Goal: Task Accomplishment & Management: Manage account settings

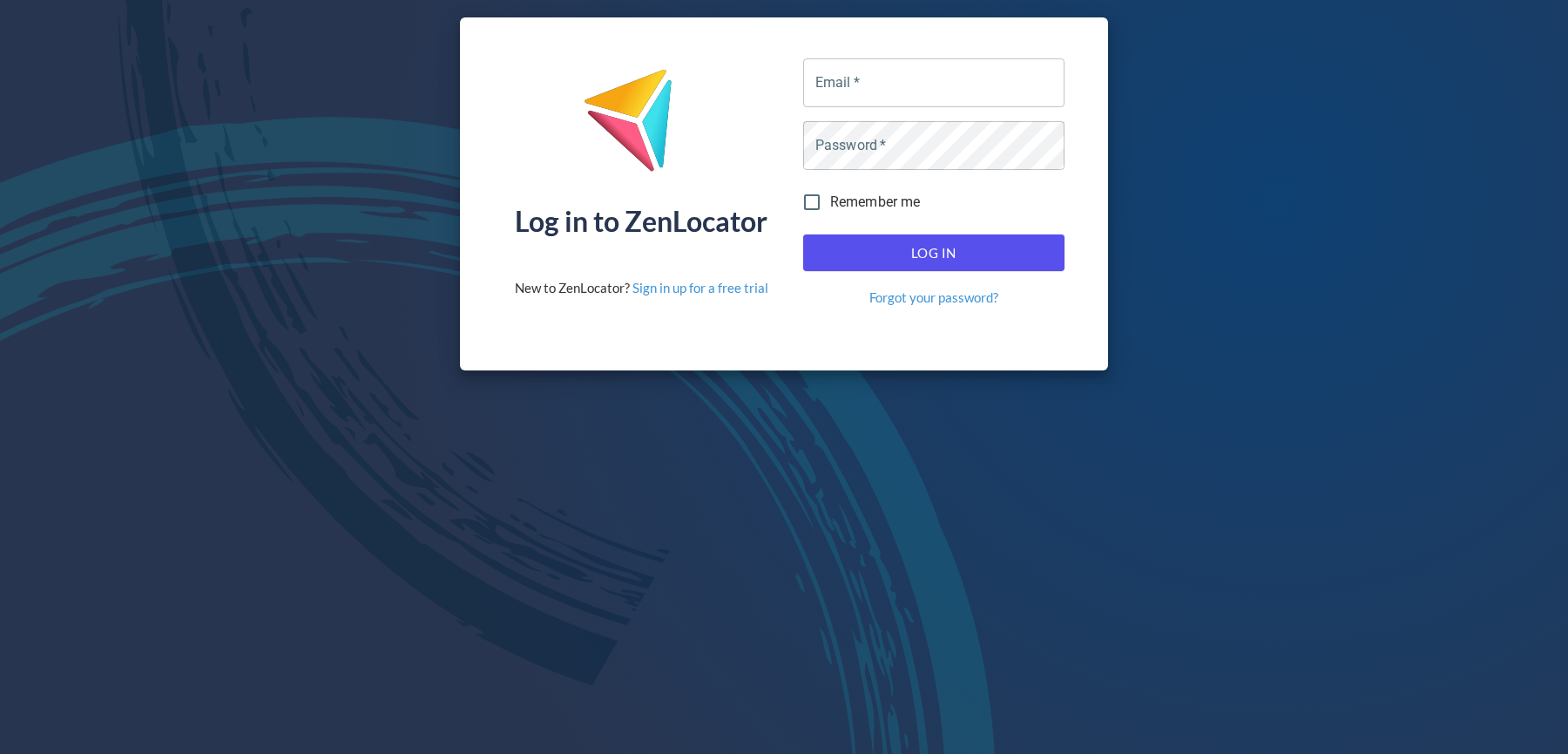
type input "[EMAIL_ADDRESS][DOMAIN_NAME]"
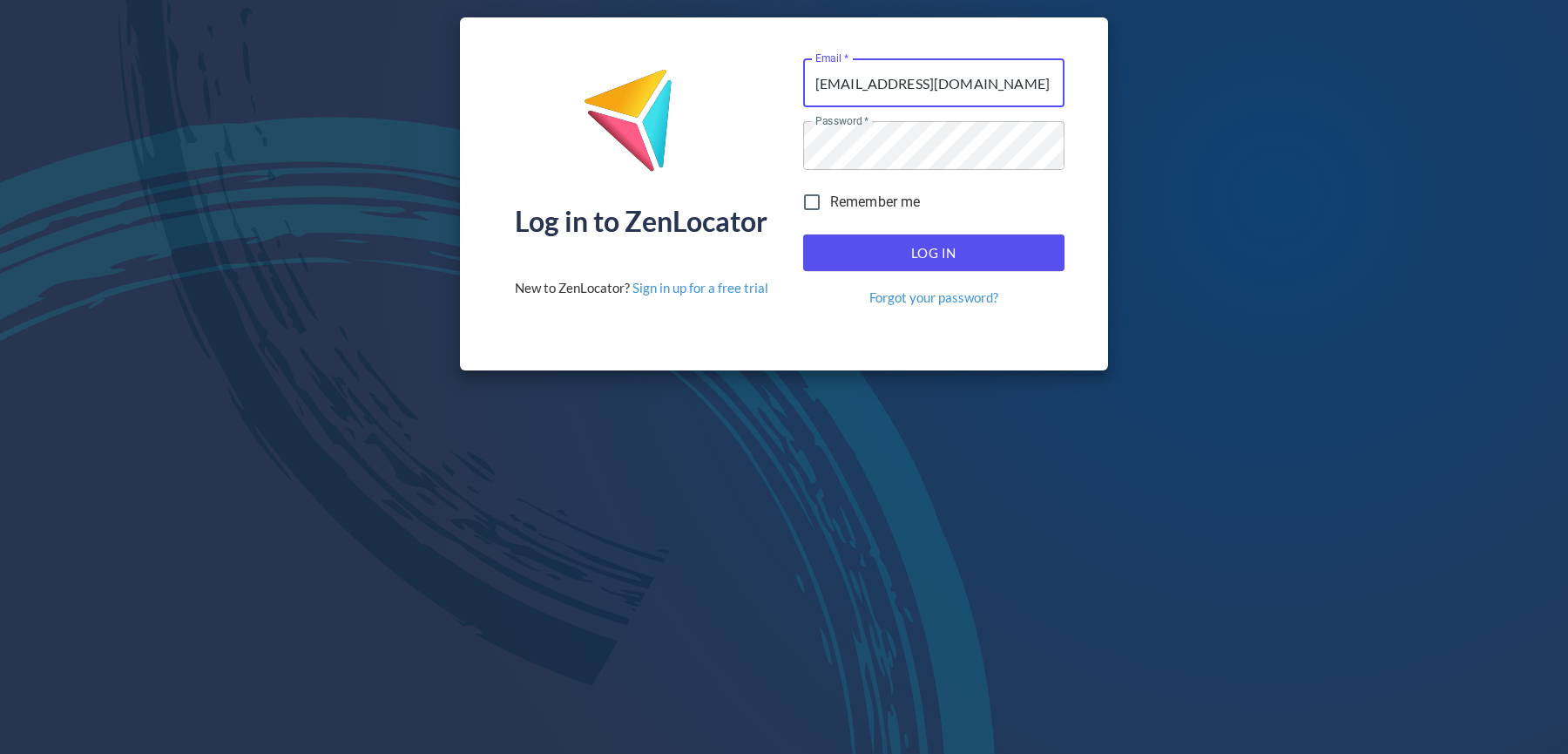
click at [868, 253] on span "Log In" at bounding box center [934, 253] width 223 height 23
type input "[EMAIL_ADDRESS][DOMAIN_NAME]"
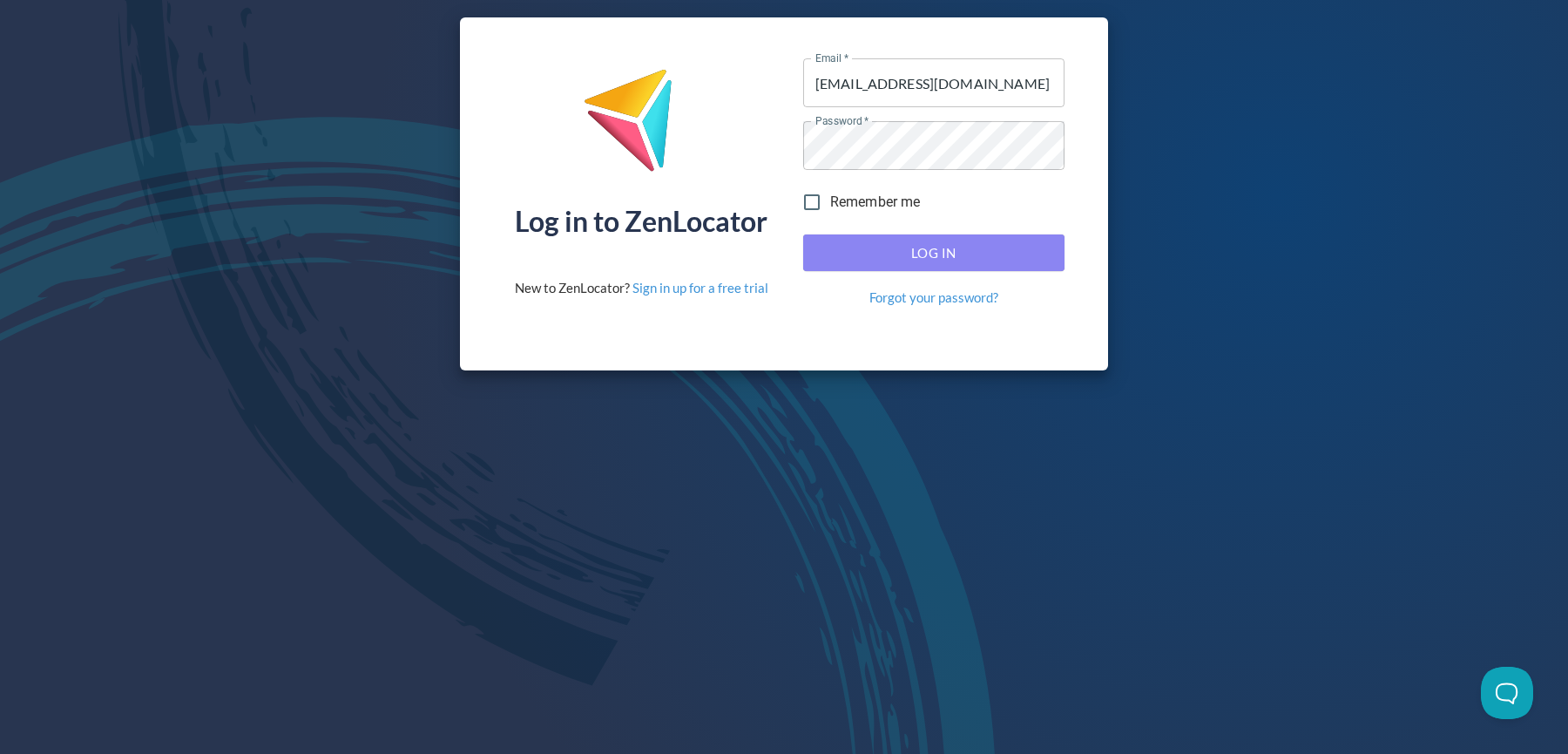
click at [878, 254] on span "Log In" at bounding box center [934, 253] width 223 height 23
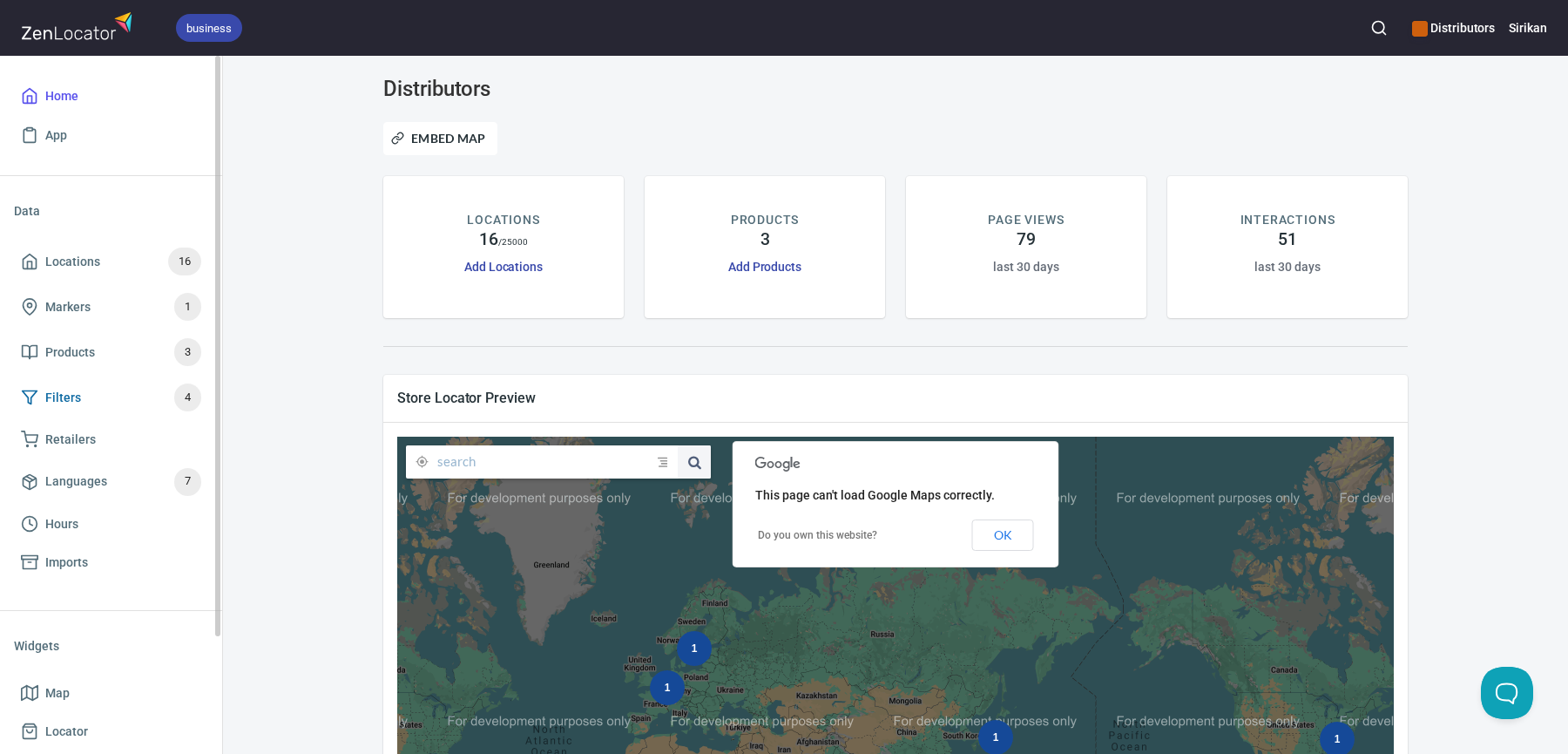
click at [139, 386] on span "Filters 4" at bounding box center [111, 397] width 181 height 28
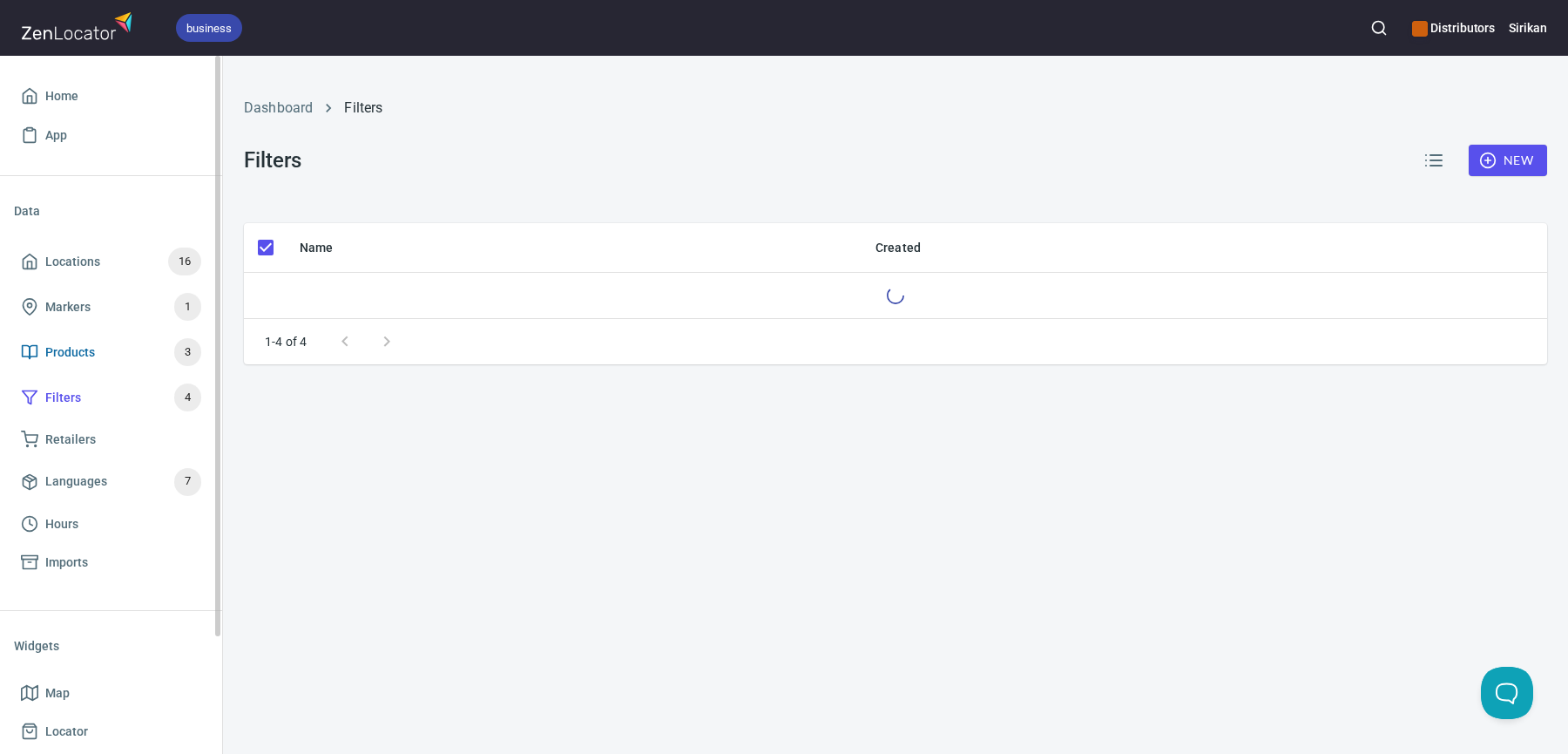
click at [127, 344] on span "Products 3" at bounding box center [111, 352] width 181 height 28
checkbox input "false"
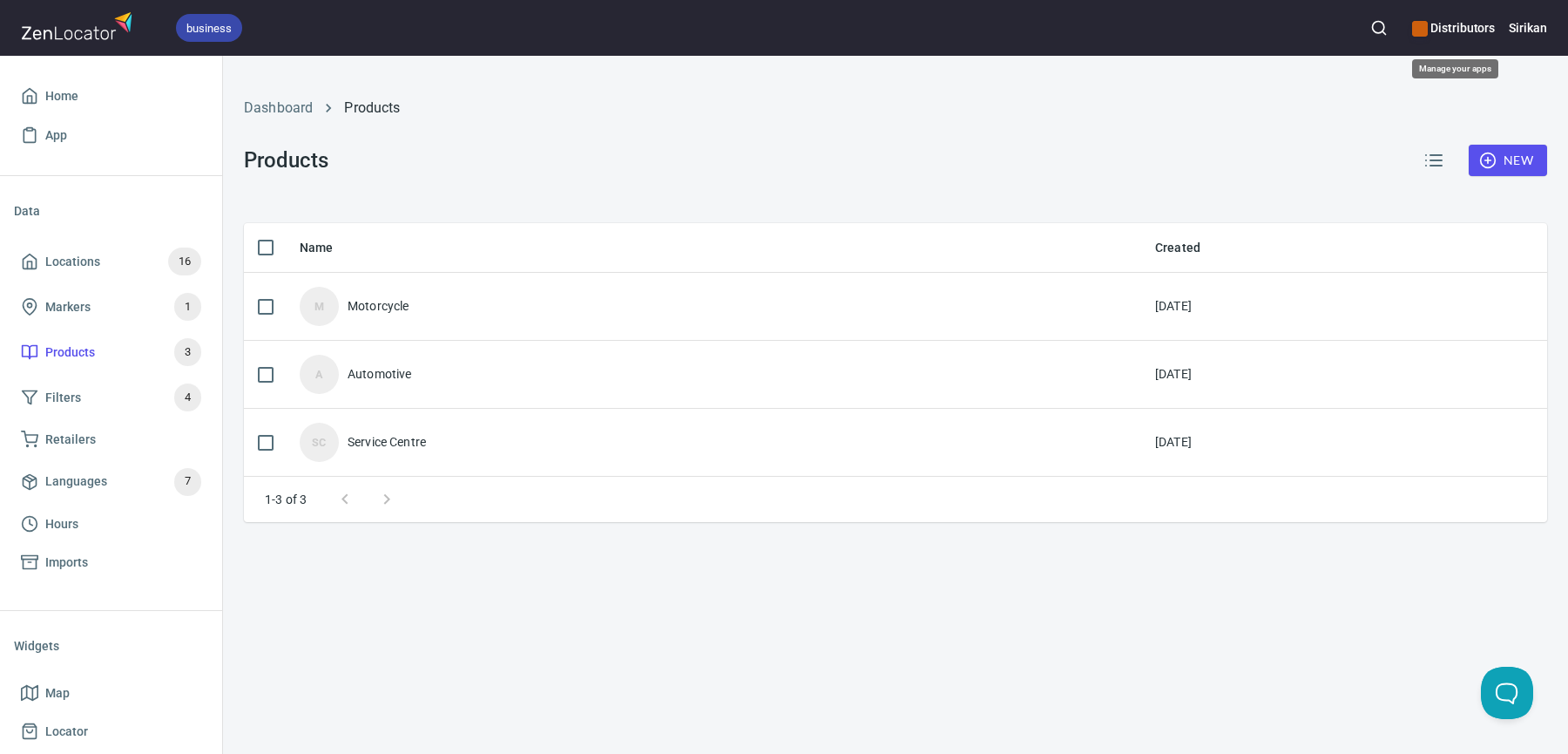
click at [1472, 15] on div "Distributors" at bounding box center [1454, 28] width 83 height 38
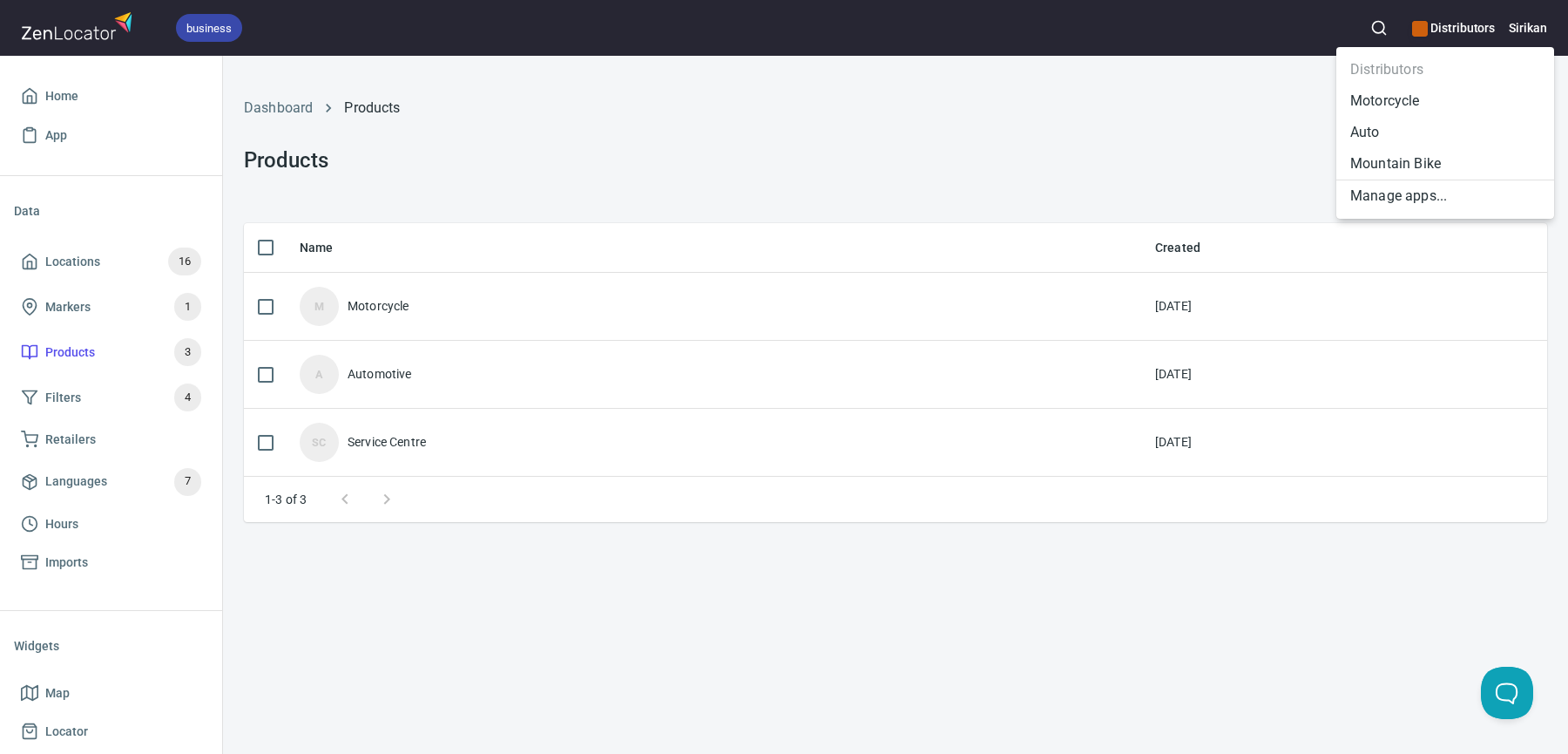
click at [1406, 103] on li "Motorcycle" at bounding box center [1445, 101] width 218 height 32
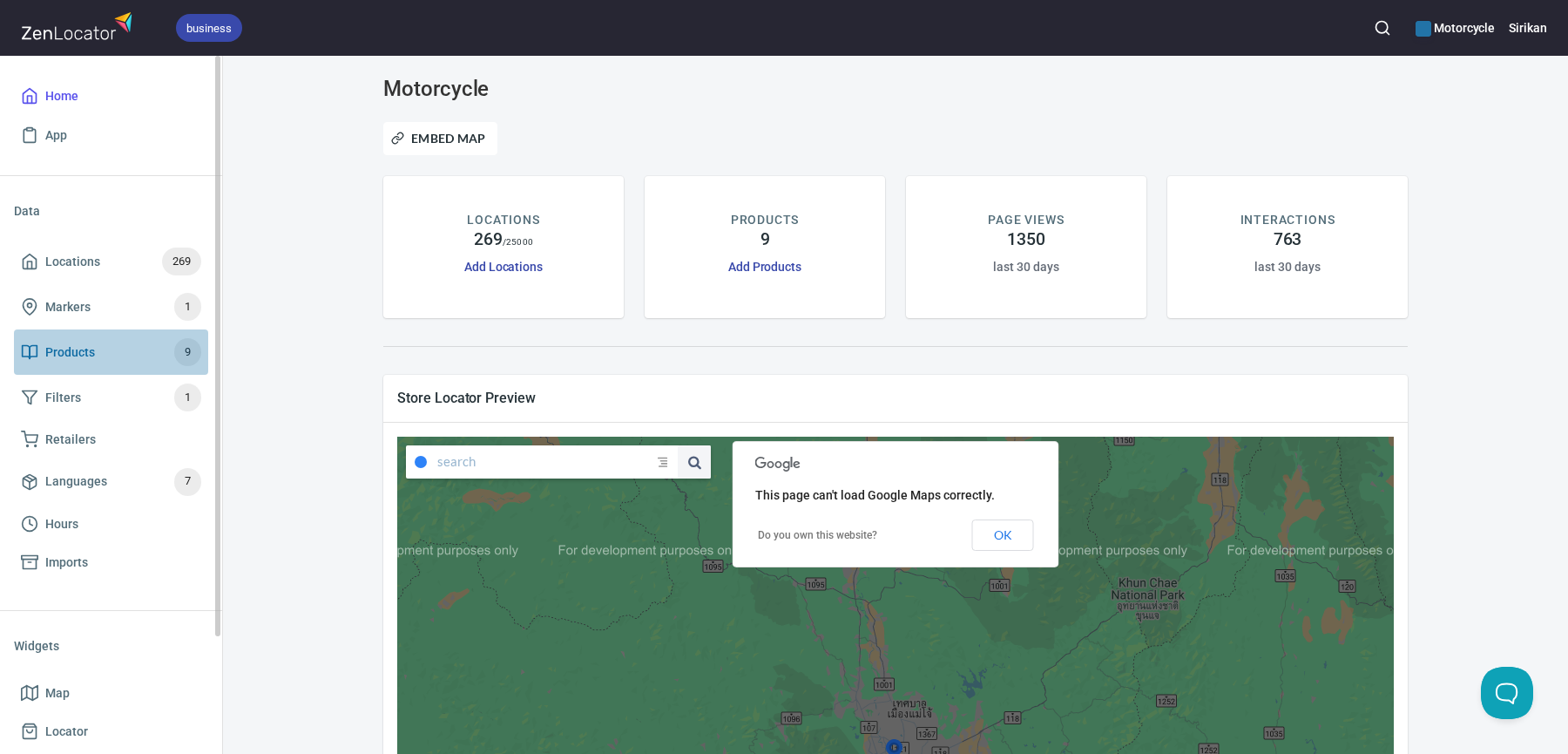
click at [122, 344] on span "Products 9" at bounding box center [111, 352] width 181 height 28
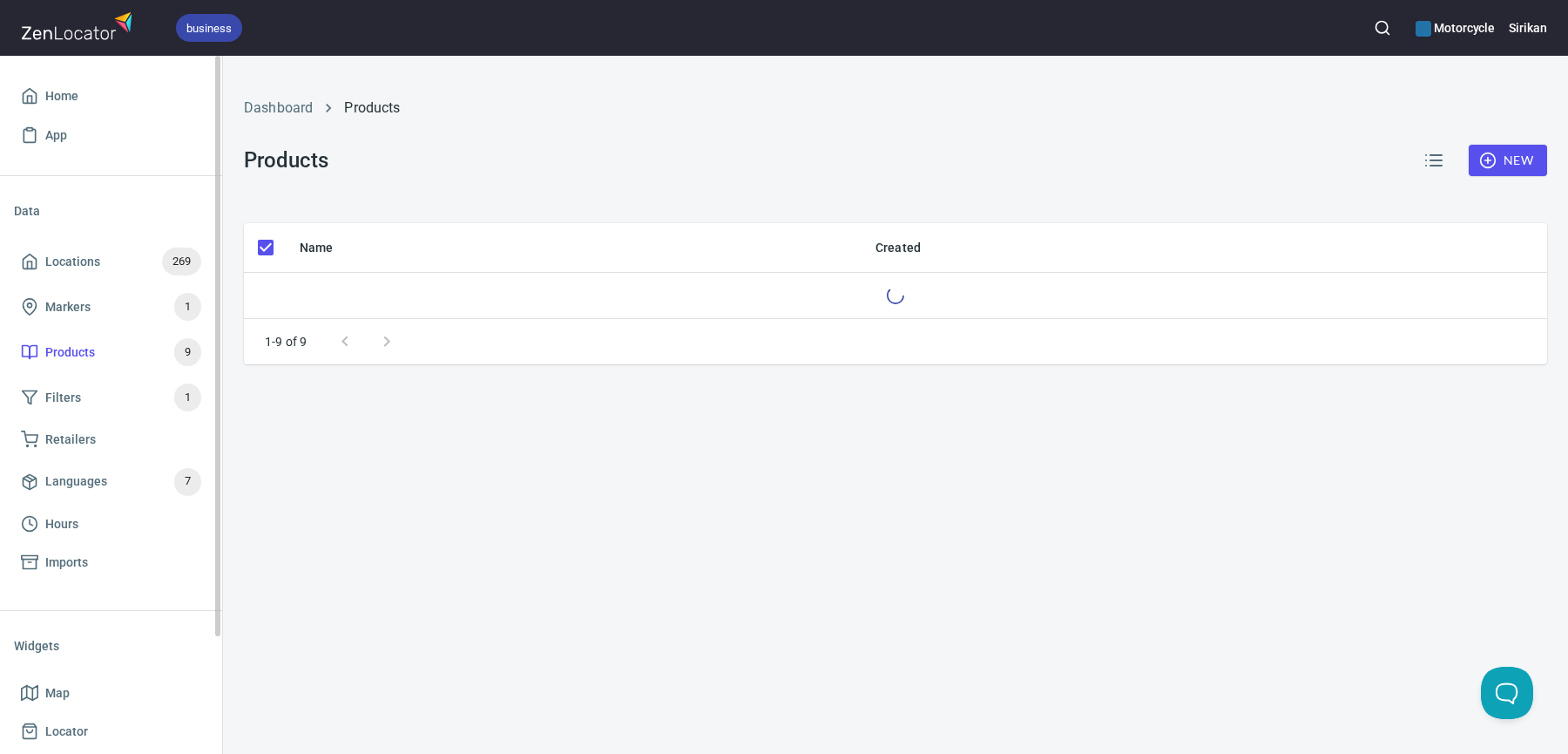
checkbox input "false"
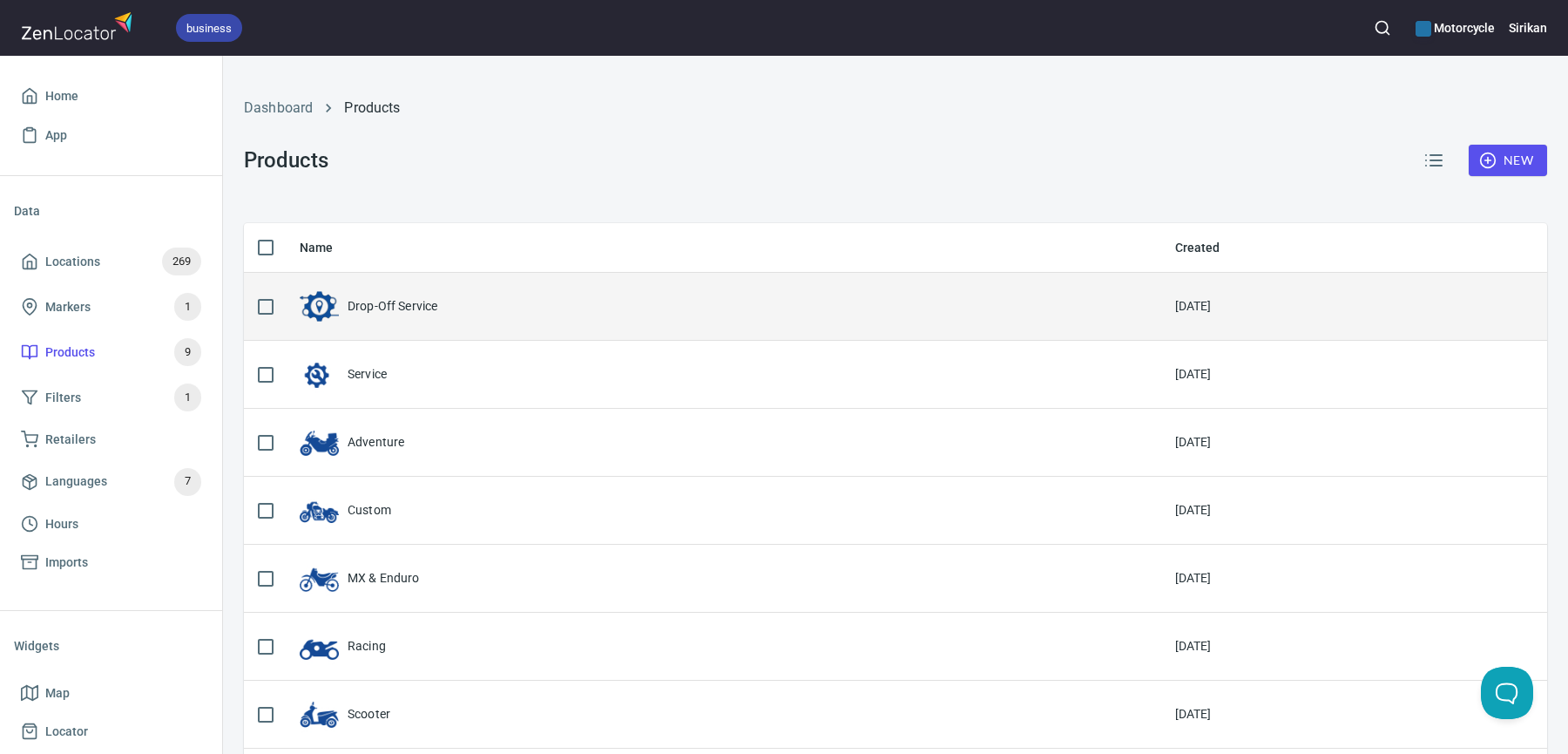
click at [428, 312] on div "Drop-Off Service" at bounding box center [392, 305] width 90 height 17
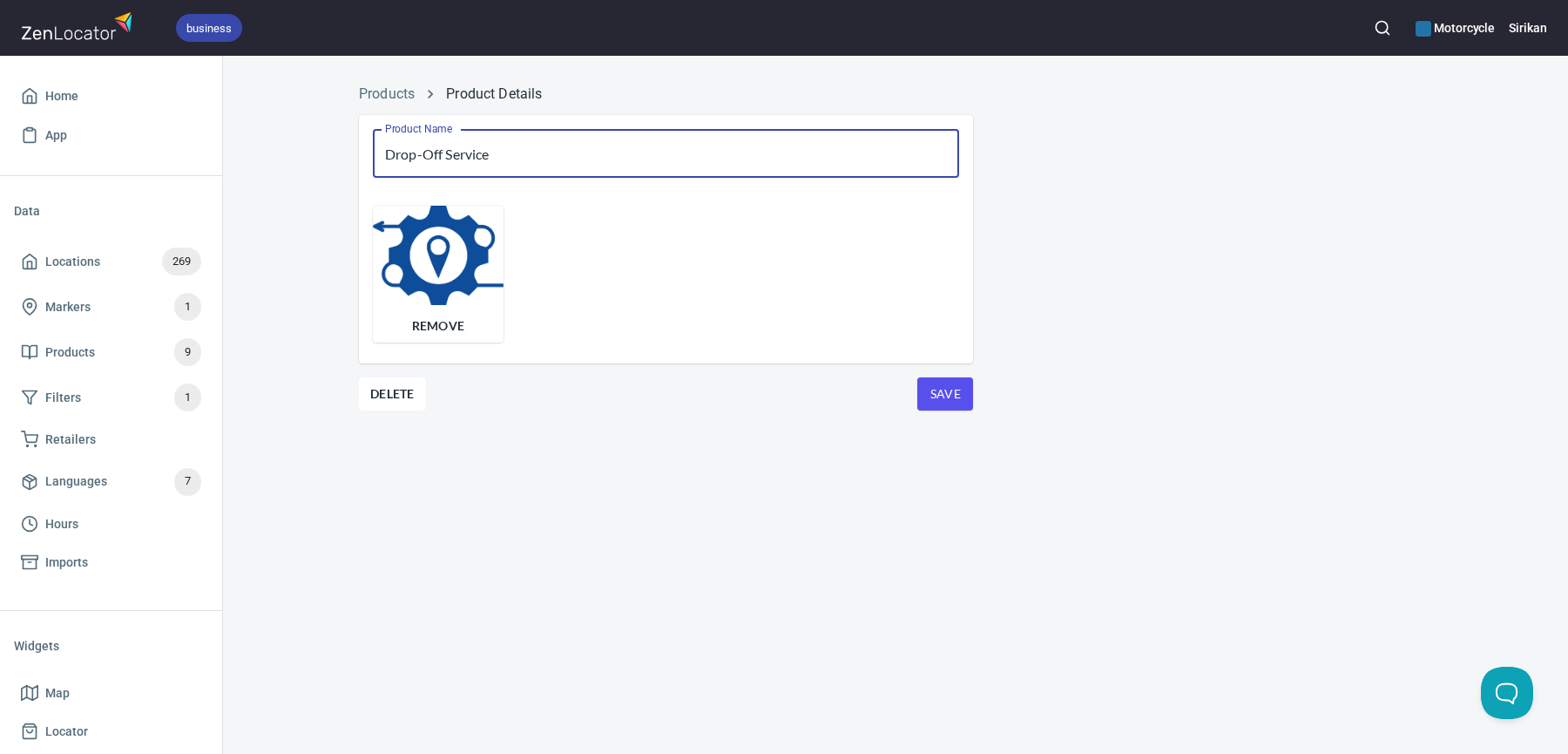
click at [487, 134] on input "Drop-Off Service" at bounding box center [666, 154] width 587 height 49
click at [484, 145] on input "Drop-Off Service" at bounding box center [666, 154] width 587 height 49
click at [461, 145] on input "Drop-Off Service" at bounding box center [666, 154] width 587 height 49
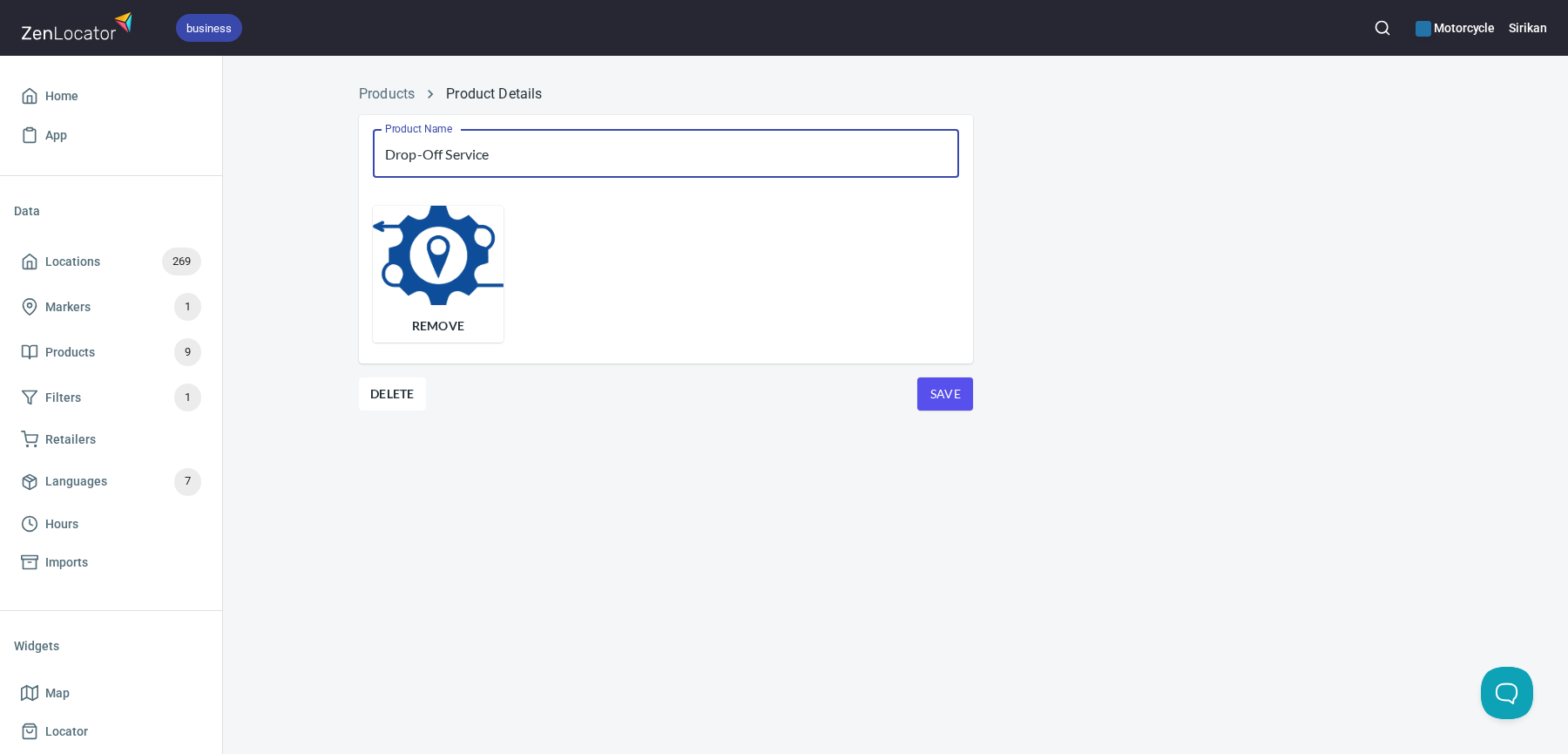
drag, startPoint x: 447, startPoint y: 154, endPoint x: 374, endPoint y: 154, distance: 73.0
click at [374, 154] on input "Drop-Off Service" at bounding box center [666, 154] width 587 height 49
click at [508, 155] on input "Service" at bounding box center [666, 154] width 587 height 49
paste input "Drop-Off"
click at [429, 161] on input "ServiceDrop-Off" at bounding box center [666, 154] width 587 height 49
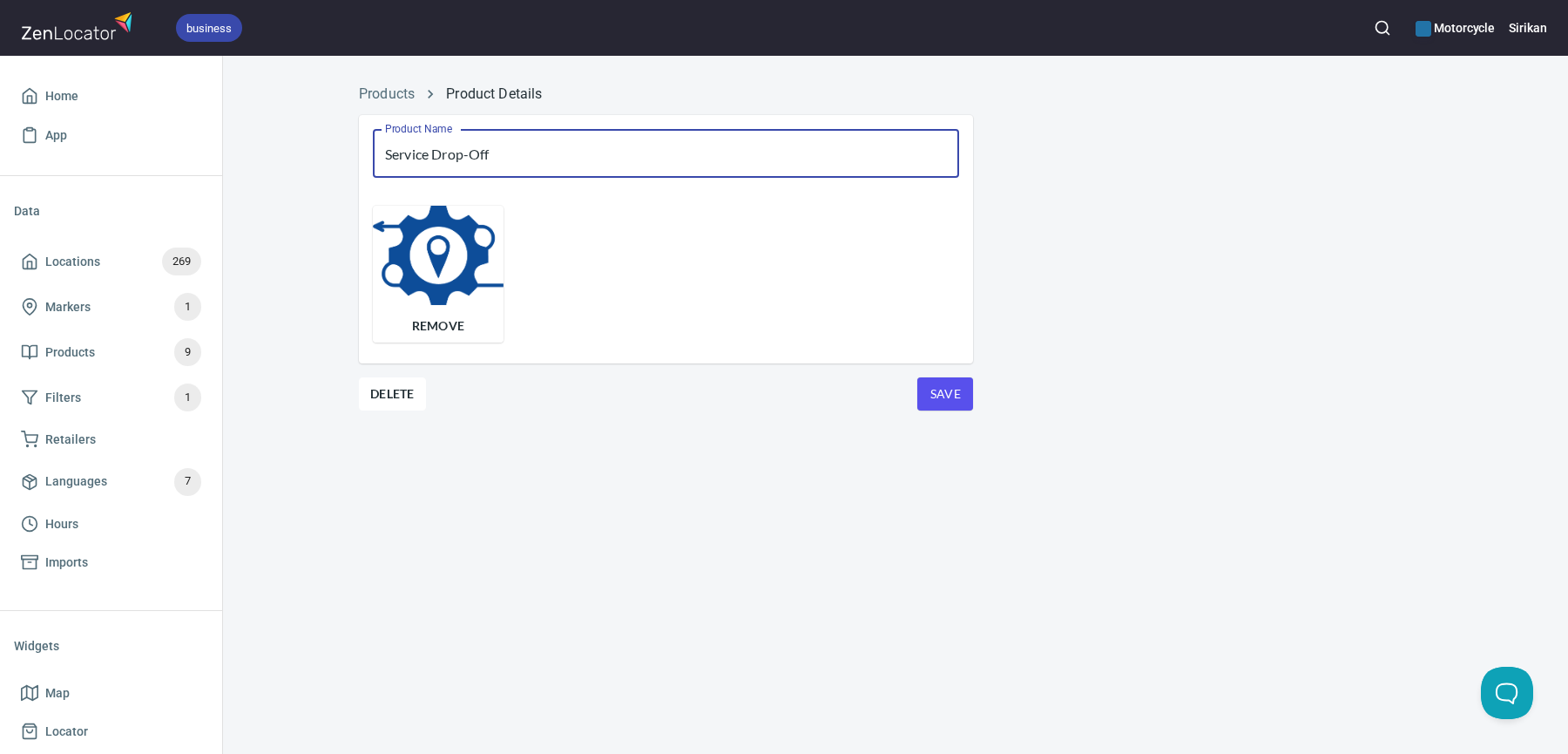
click at [948, 400] on span "Save" at bounding box center [945, 394] width 28 height 22
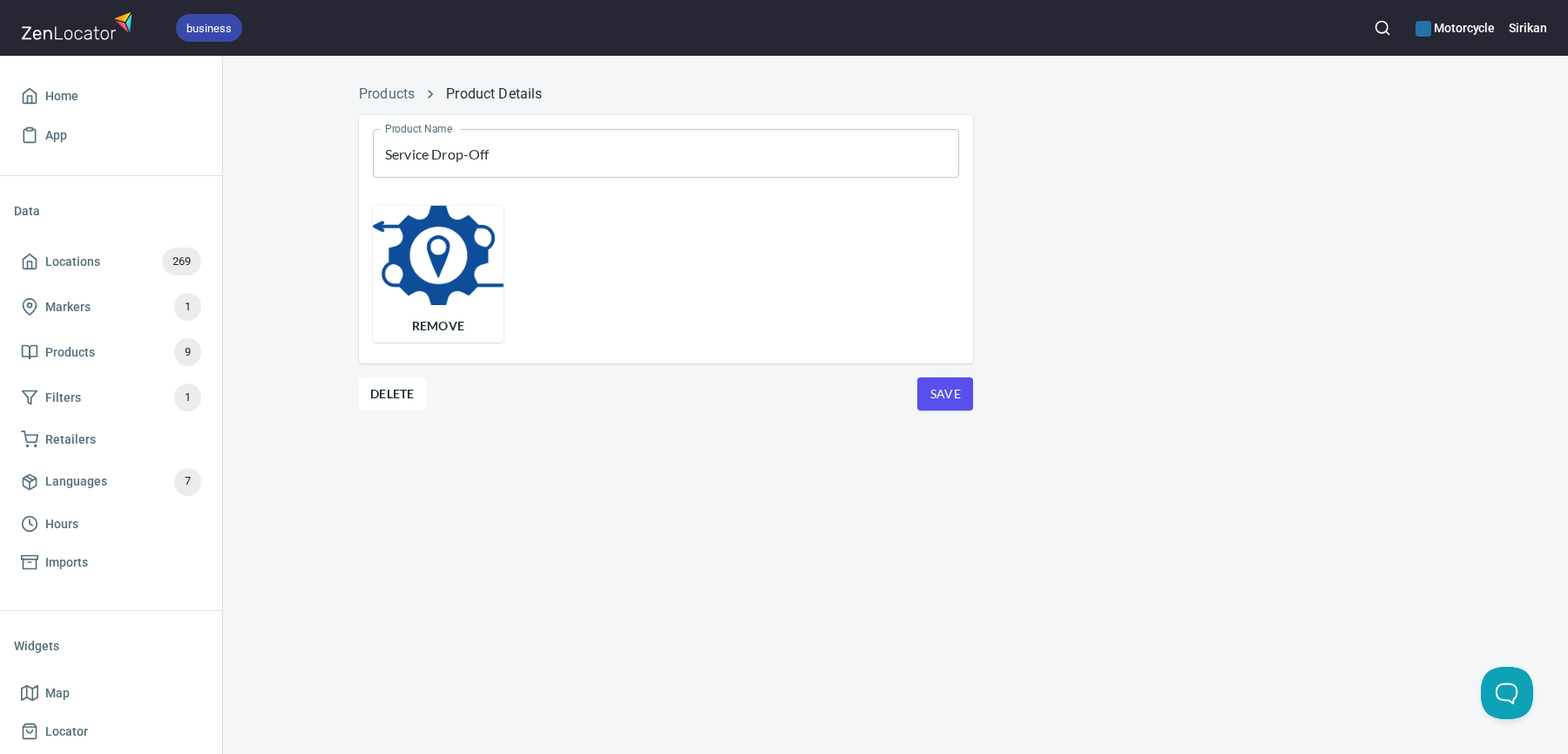
click at [786, 162] on input "Service Drop-Off" at bounding box center [666, 154] width 587 height 49
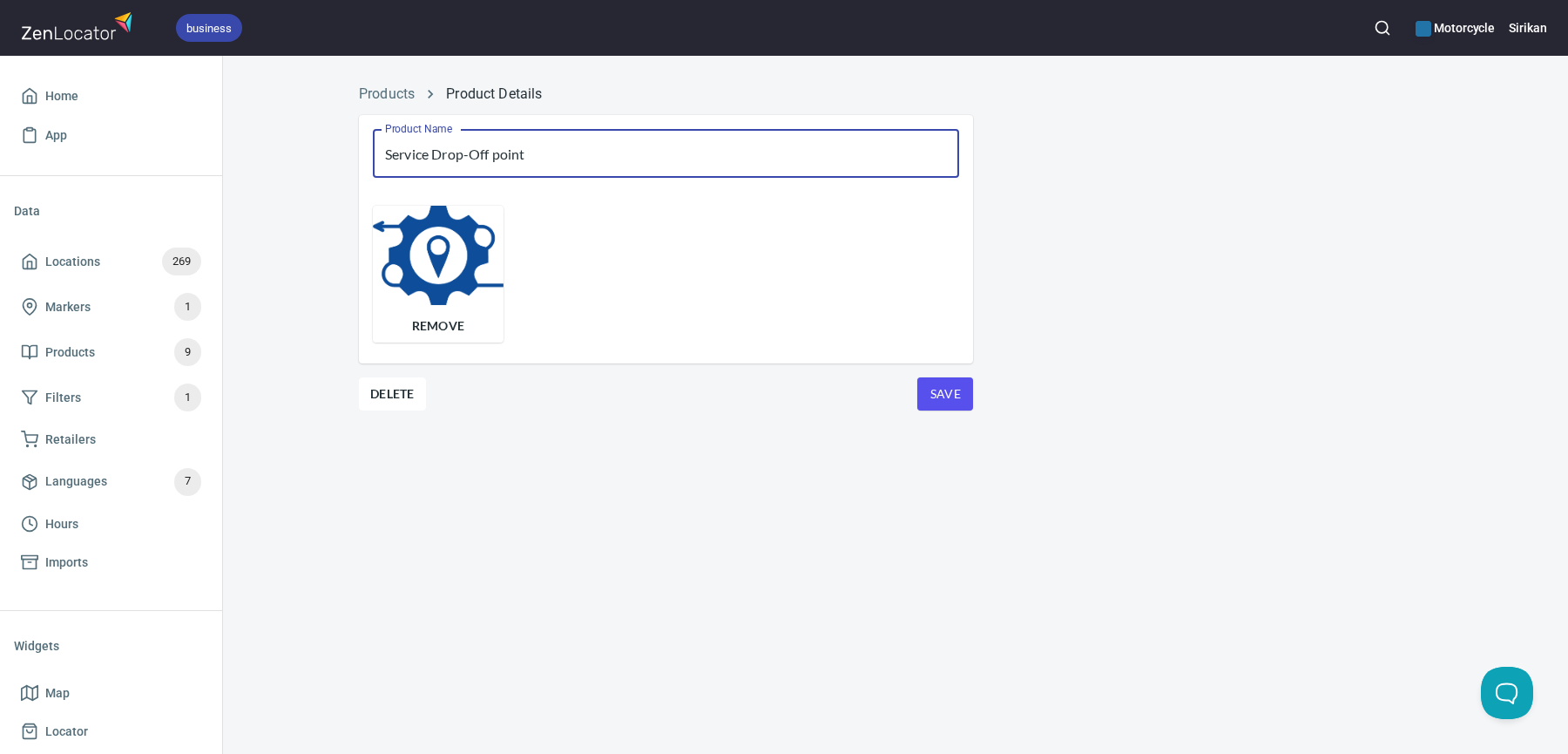
type input "Service Drop-Off point"
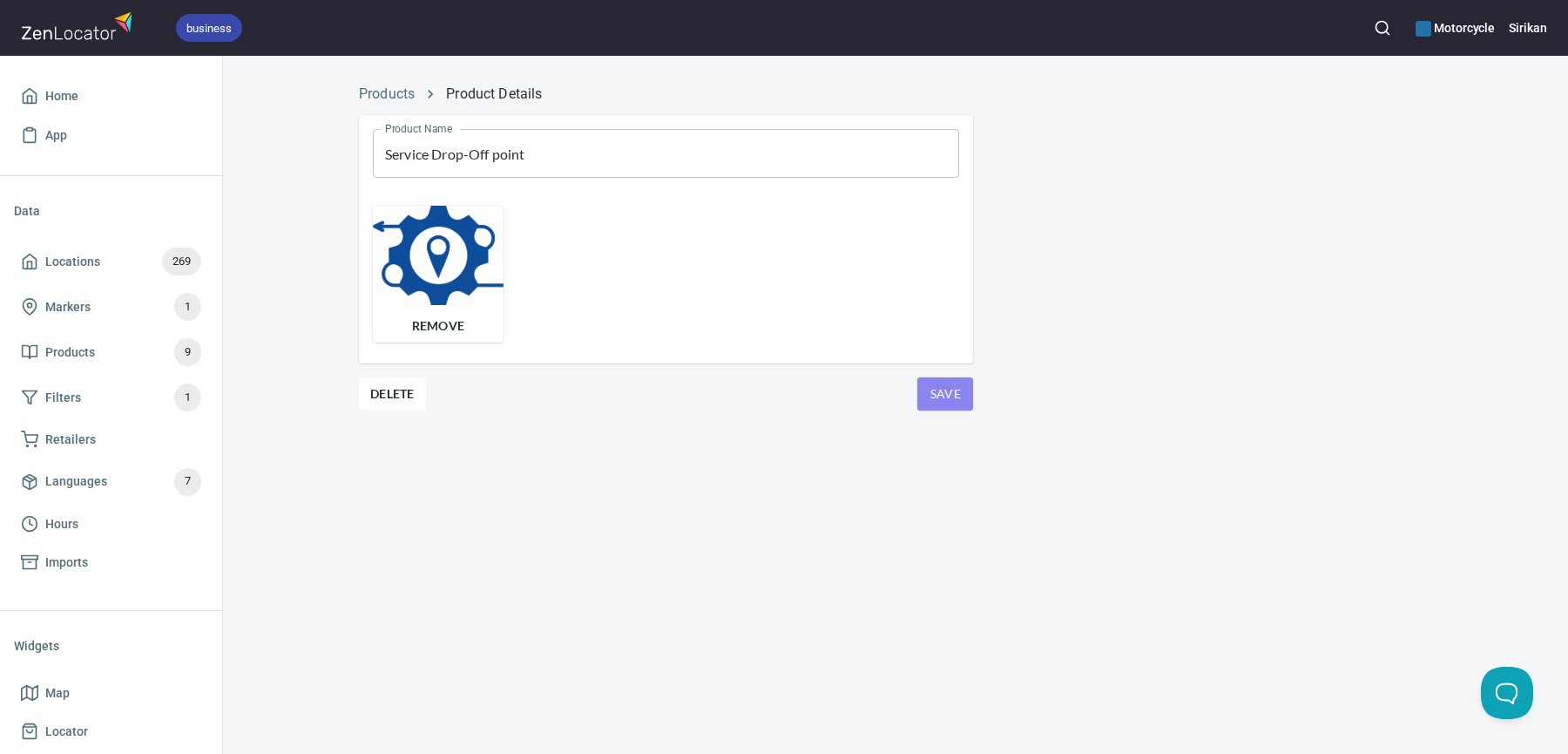
click at [965, 386] on button "Save" at bounding box center [945, 394] width 55 height 33
click at [402, 553] on div "Products Product Details Product Name Service Drop-Off point Product Name Remov…" at bounding box center [896, 404] width 1346 height 699
click at [155, 253] on span "Locations 269" at bounding box center [111, 262] width 181 height 28
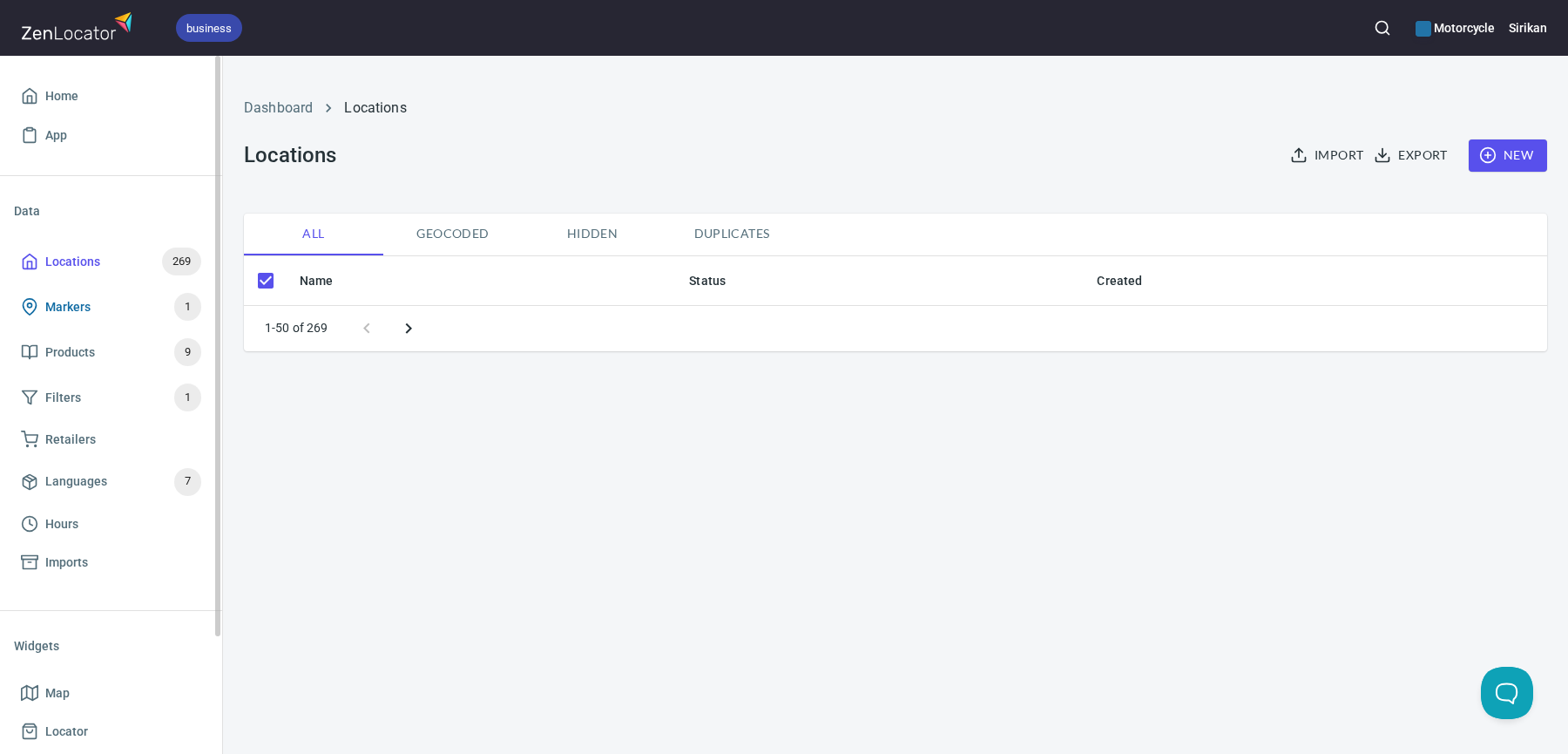
checkbox input "false"
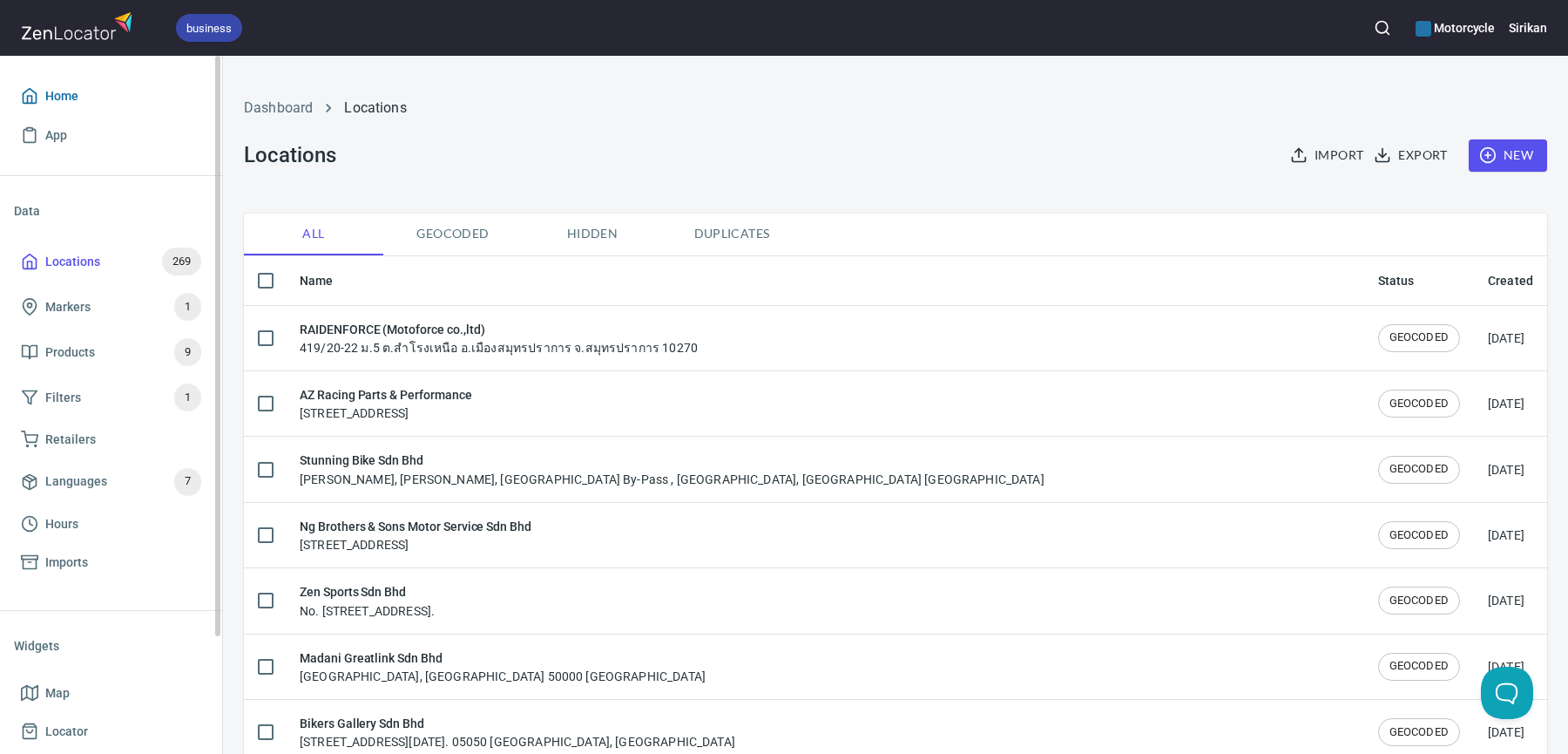
click at [98, 97] on span "Home" at bounding box center [111, 96] width 181 height 22
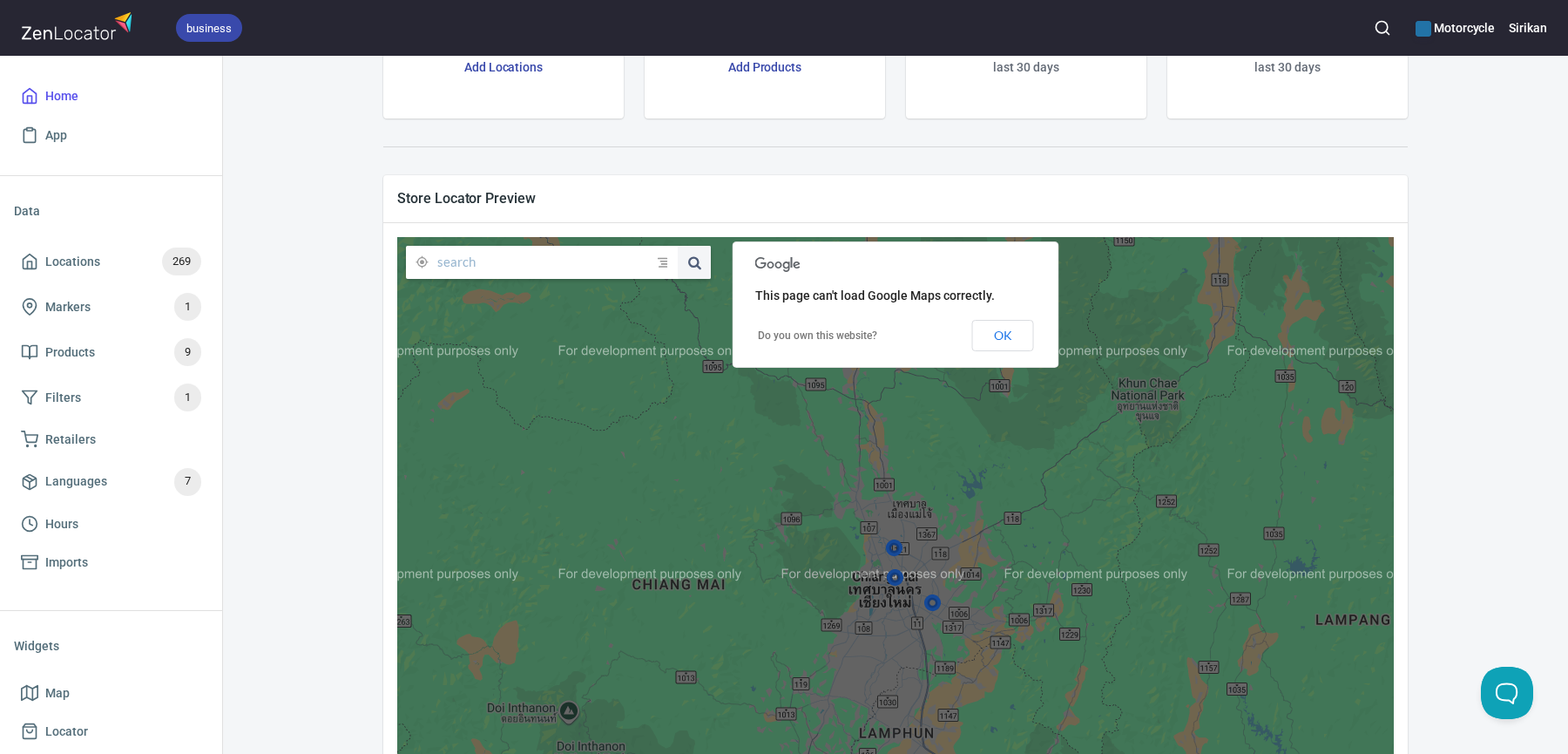
scroll to position [136, 0]
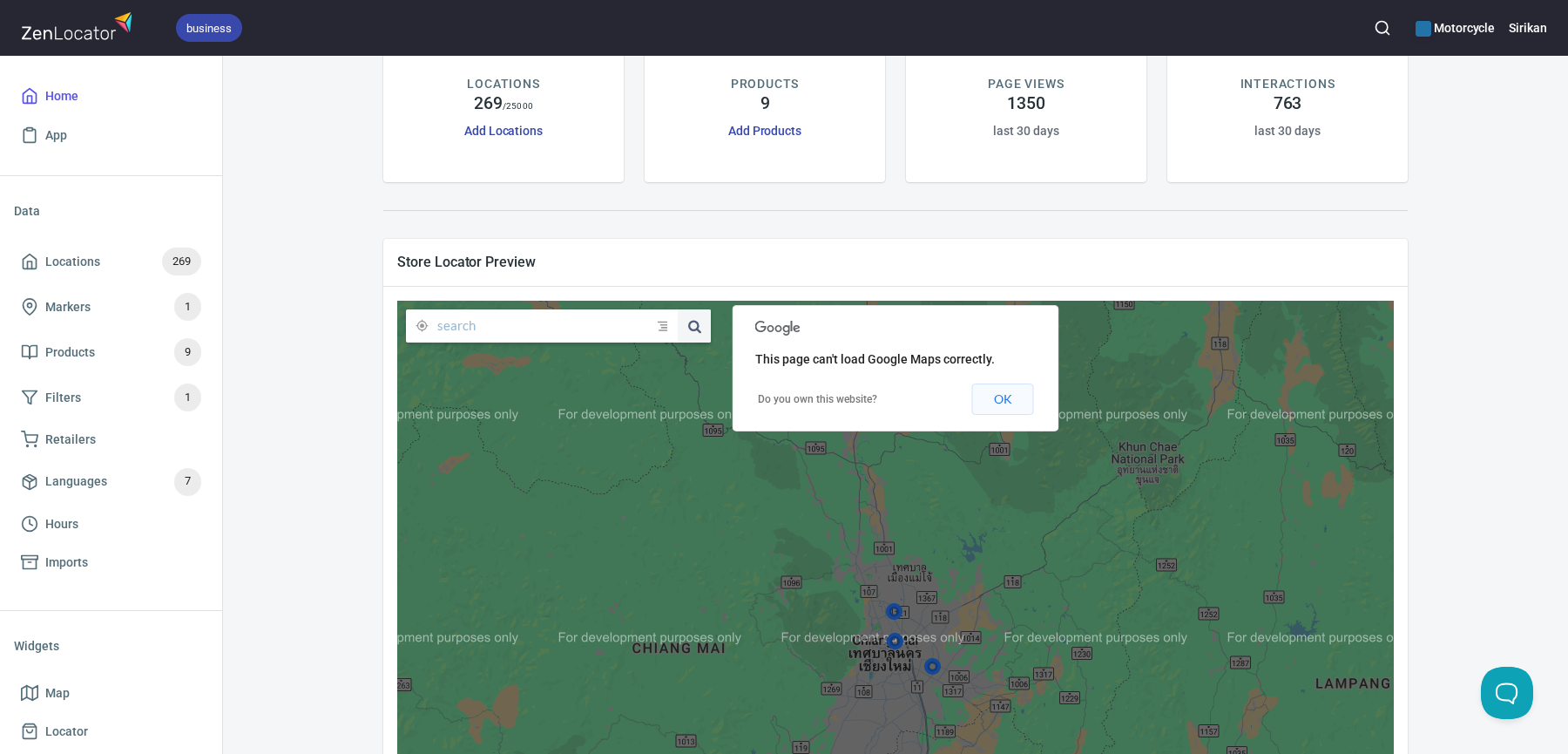
click at [992, 400] on button "OK" at bounding box center [1003, 399] width 62 height 32
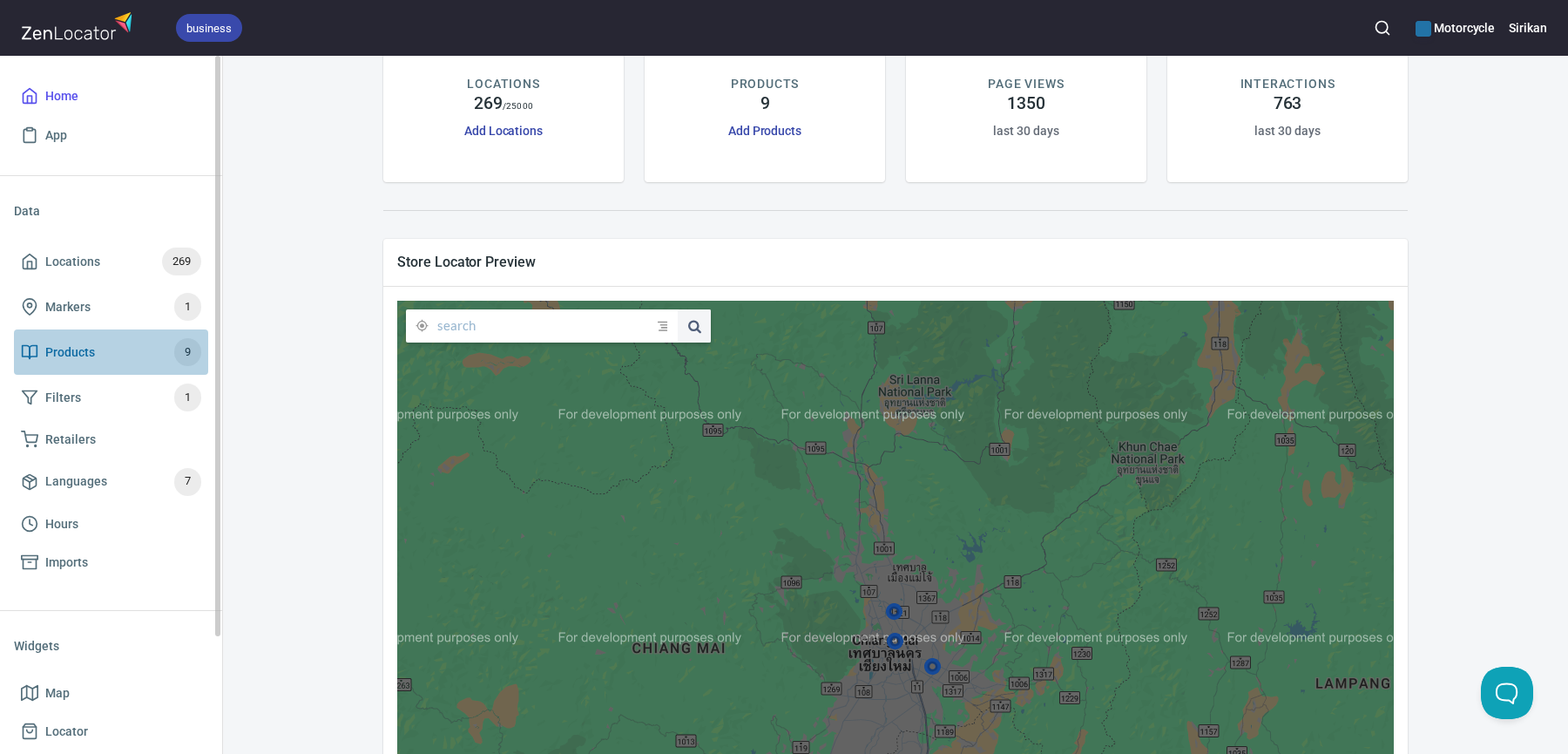
click at [110, 350] on span "Products 9" at bounding box center [111, 352] width 181 height 28
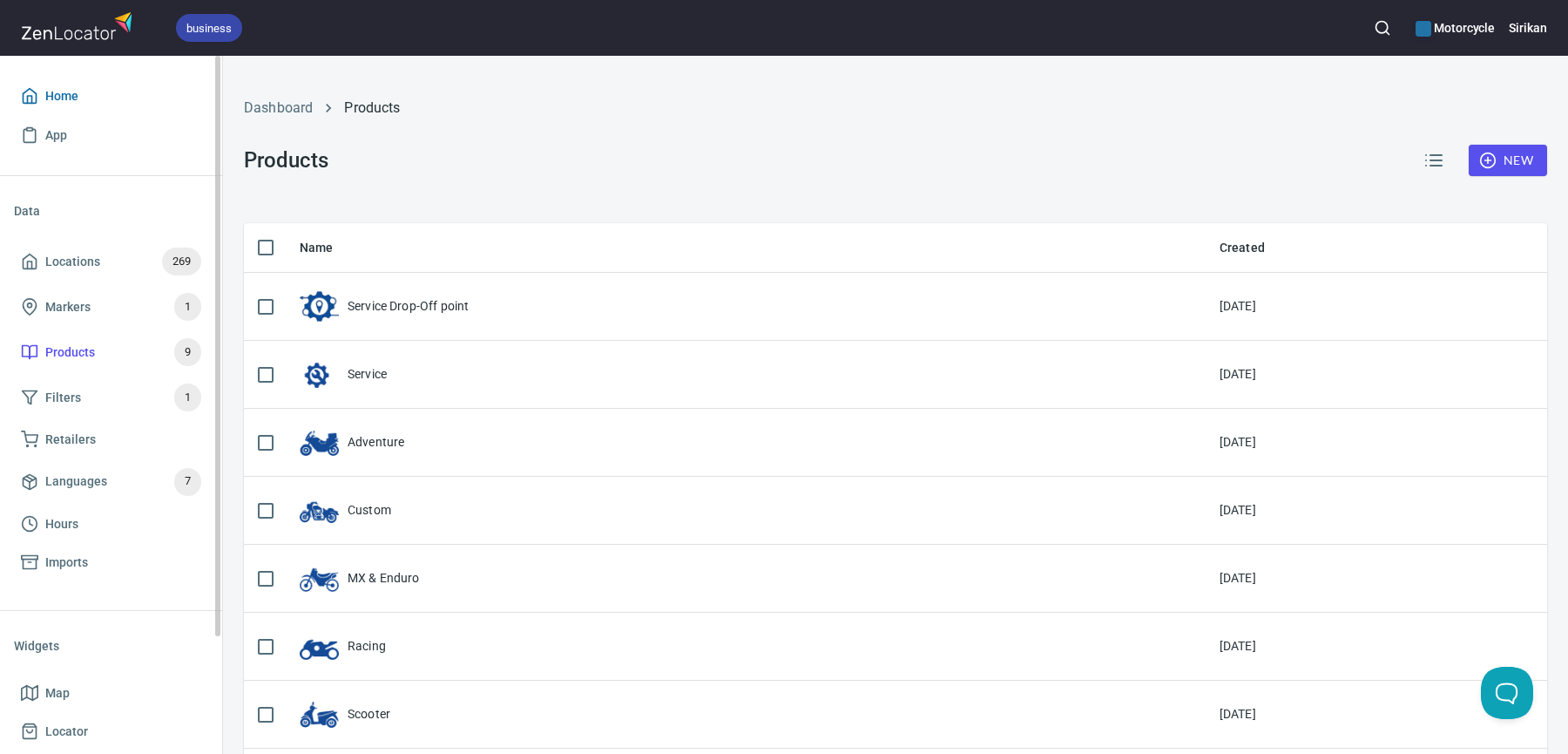
click at [124, 97] on span "Home" at bounding box center [111, 96] width 181 height 22
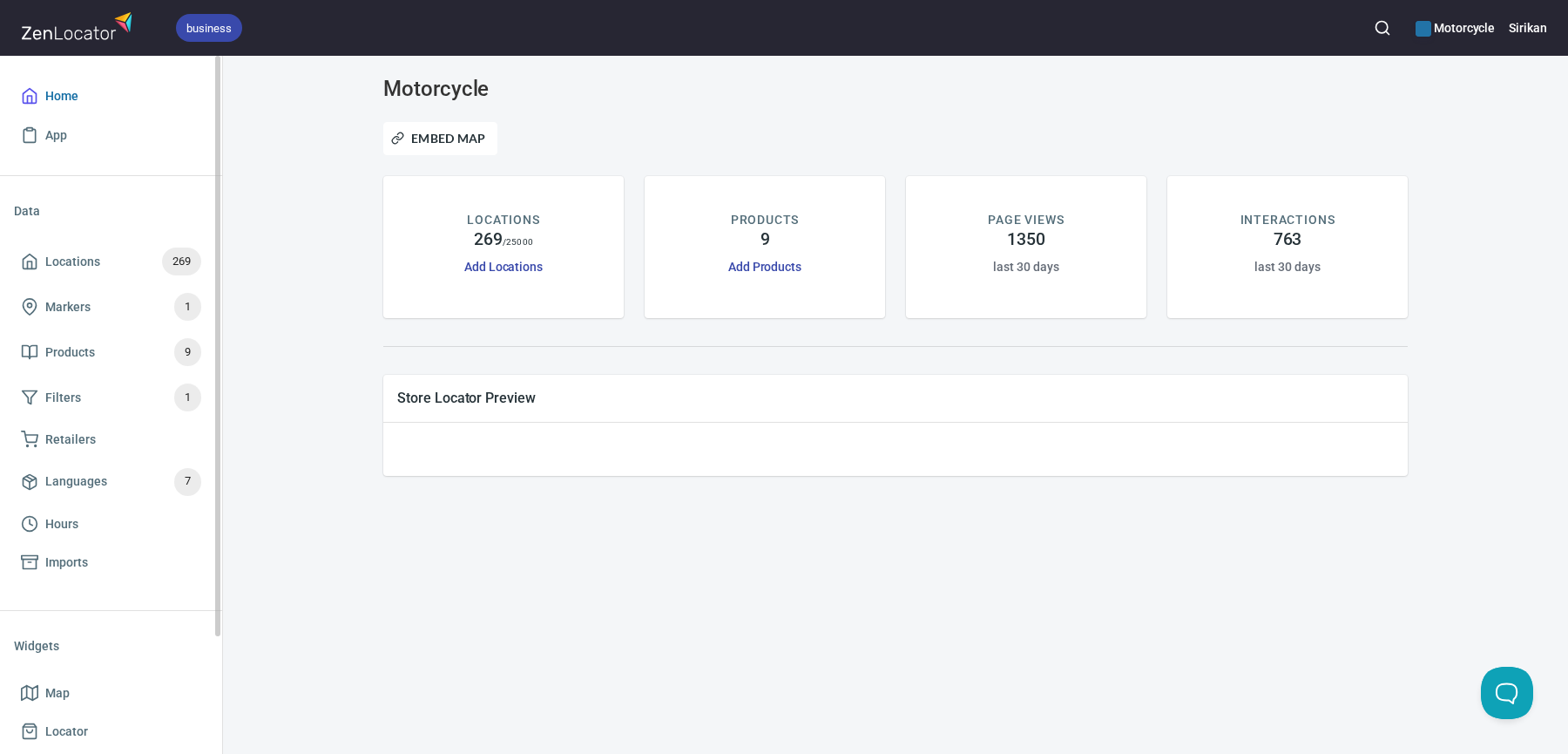
click at [98, 97] on span "Home" at bounding box center [111, 96] width 181 height 22
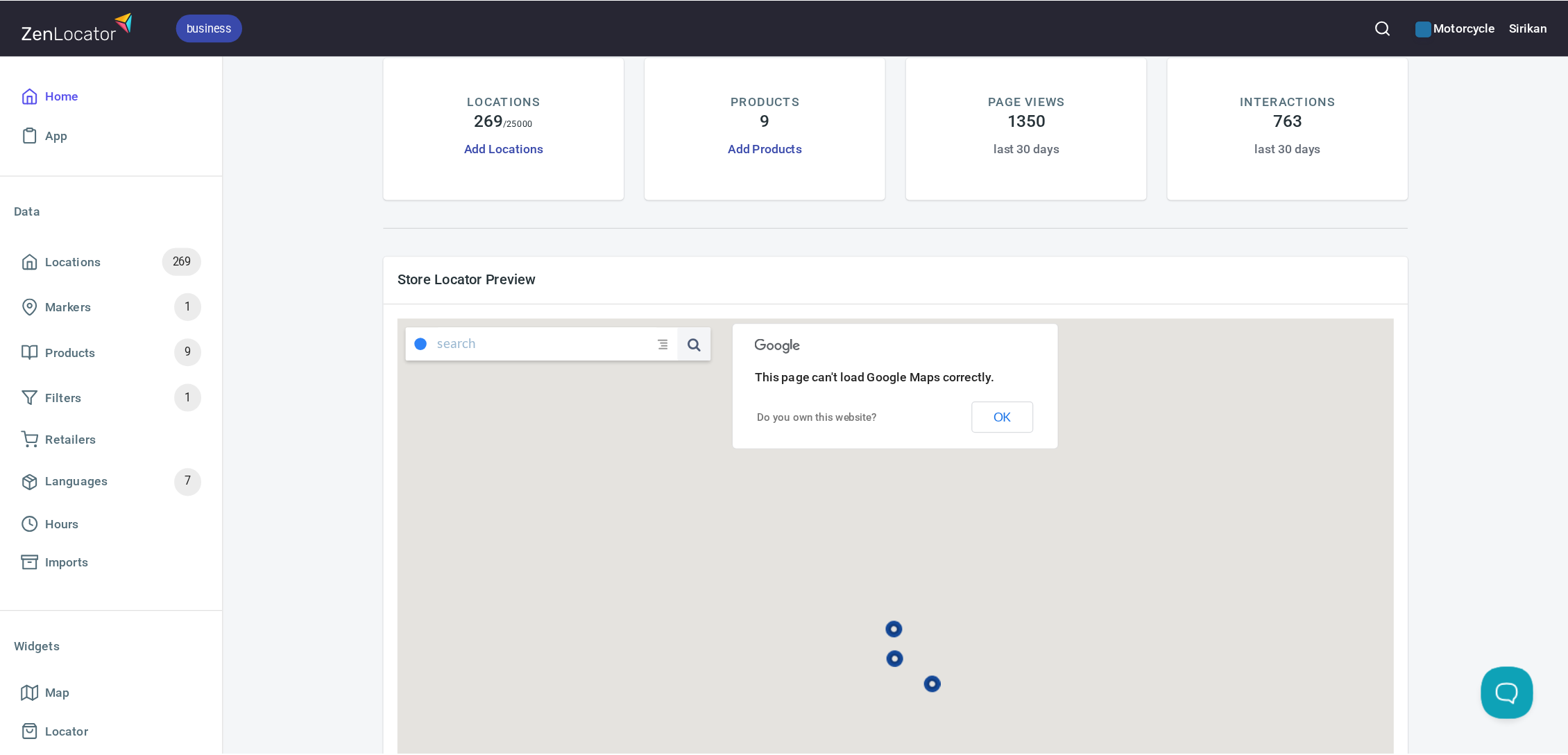
scroll to position [95, 0]
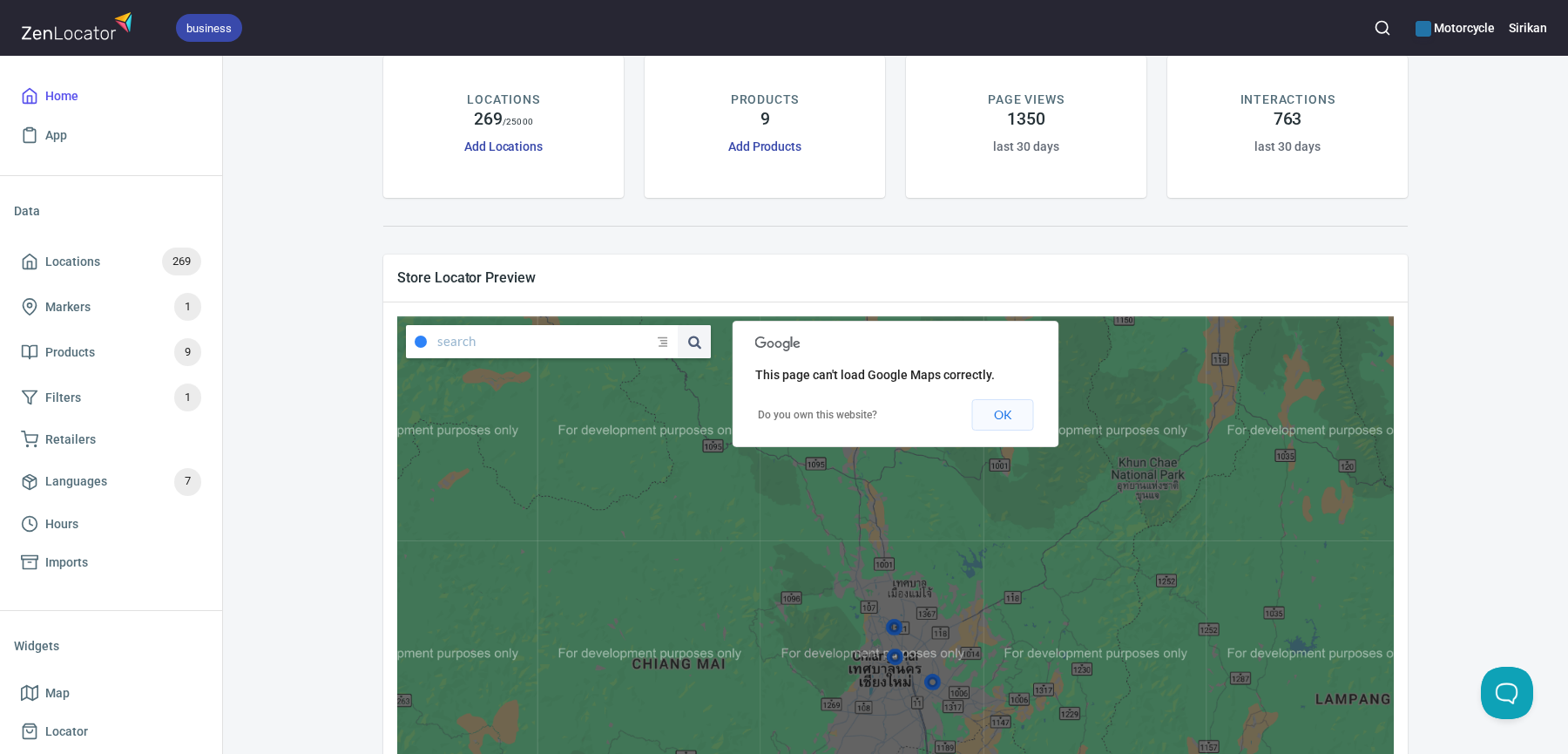
click at [1012, 406] on button "OK" at bounding box center [1003, 415] width 62 height 32
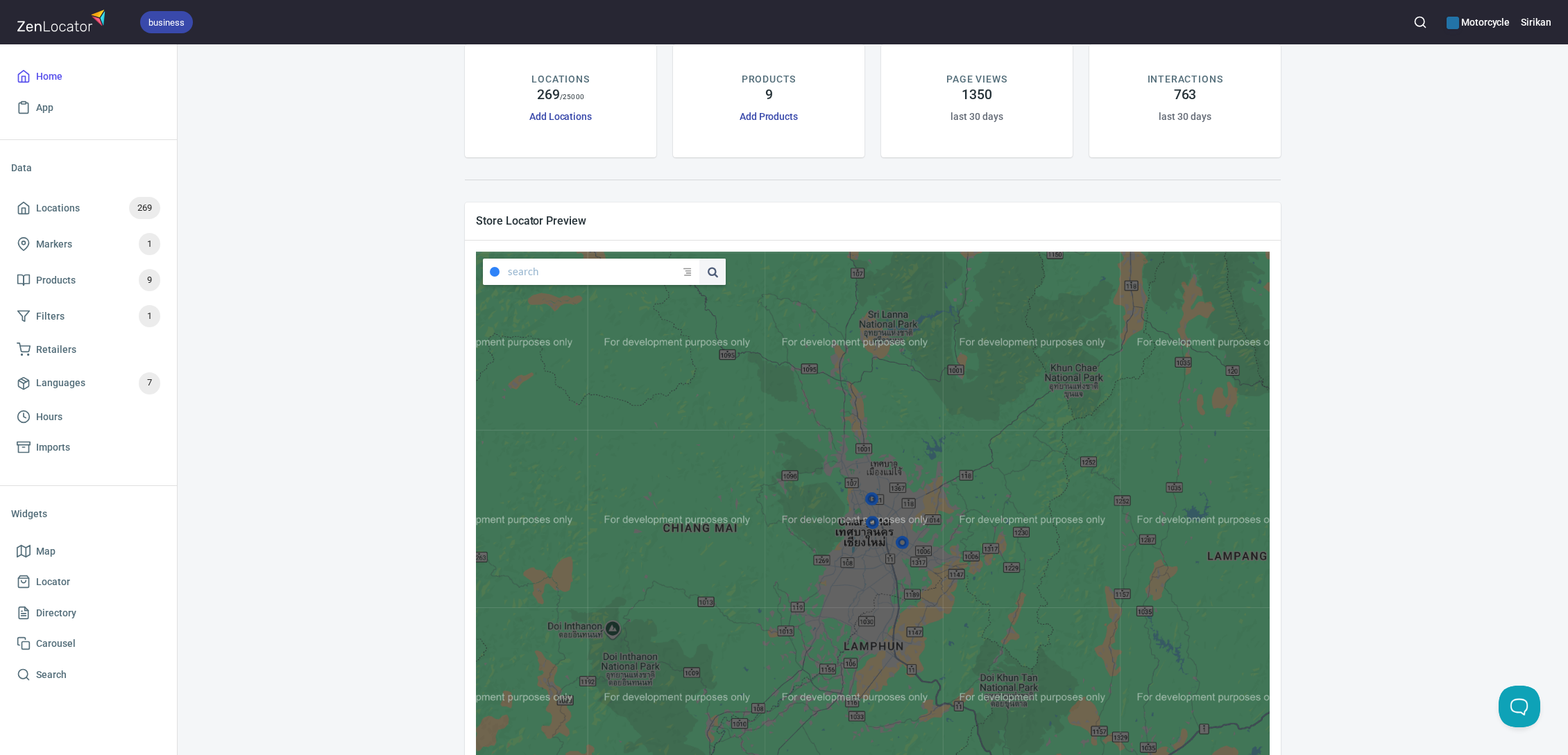
scroll to position [180, 0]
